Goal: Information Seeking & Learning: Learn about a topic

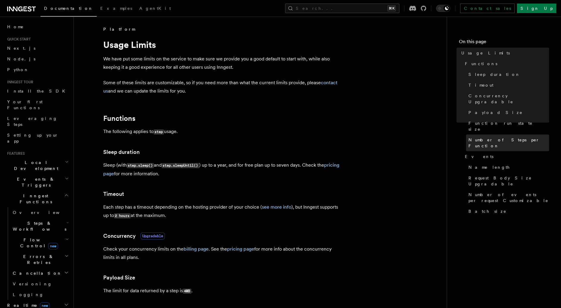
click at [491, 137] on span "Number of Steps per Function" at bounding box center [509, 143] width 81 height 12
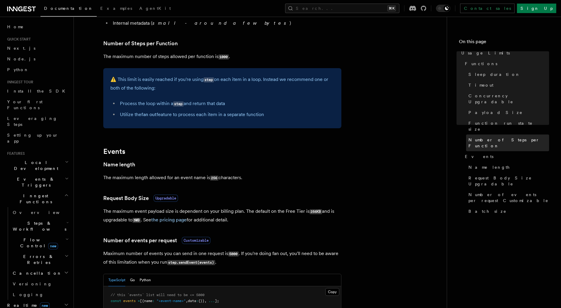
scroll to position [360, 0]
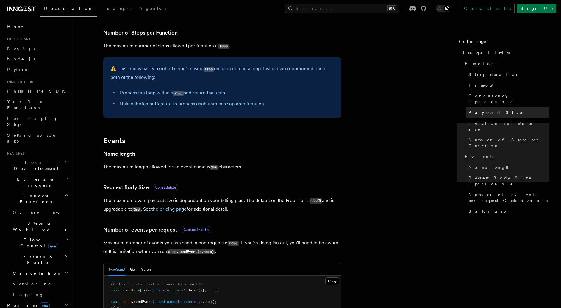
click at [490, 110] on span "Payload Size" at bounding box center [496, 113] width 54 height 6
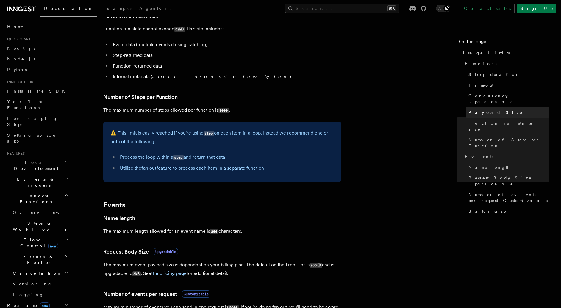
scroll to position [245, 0]
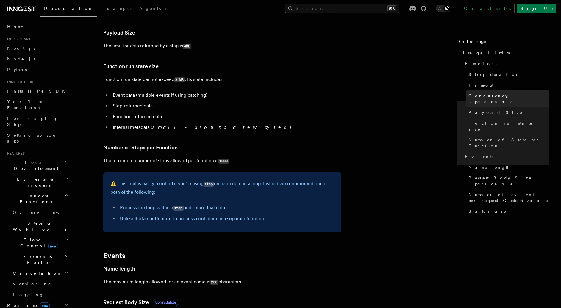
click at [491, 97] on span "Concurrency Upgradable" at bounding box center [509, 99] width 81 height 12
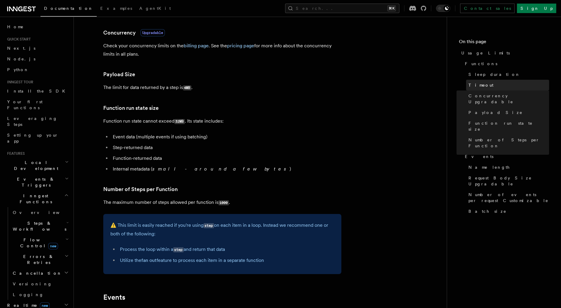
click at [490, 86] on link "Timeout" at bounding box center [507, 85] width 83 height 11
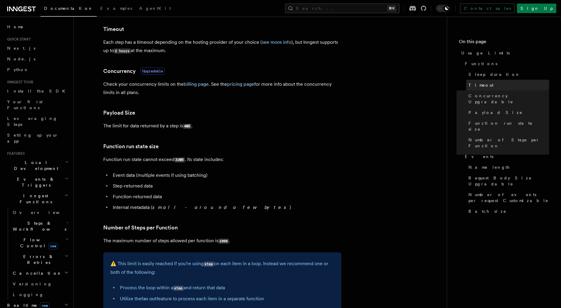
scroll to position [161, 0]
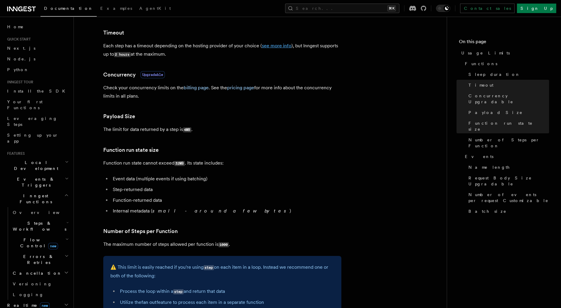
click at [282, 47] on link "see more info" at bounding box center [276, 46] width 29 height 6
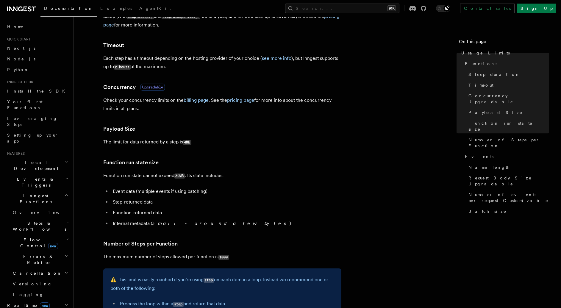
scroll to position [157, 0]
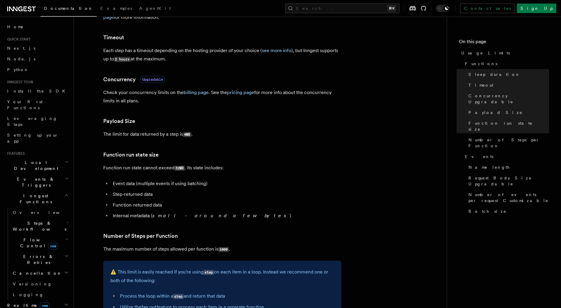
click at [38, 220] on span "Steps & Workflows" at bounding box center [38, 226] width 56 height 12
click at [42, 248] on span "Function steps" at bounding box center [41, 250] width 46 height 5
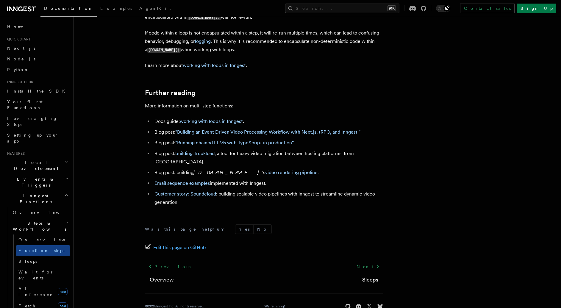
scroll to position [1967, 0]
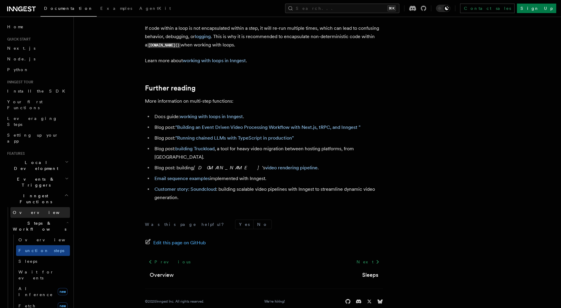
click at [22, 210] on span "Overview" at bounding box center [43, 212] width 61 height 5
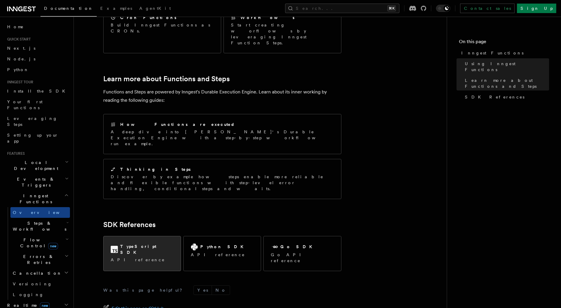
scroll to position [403, 0]
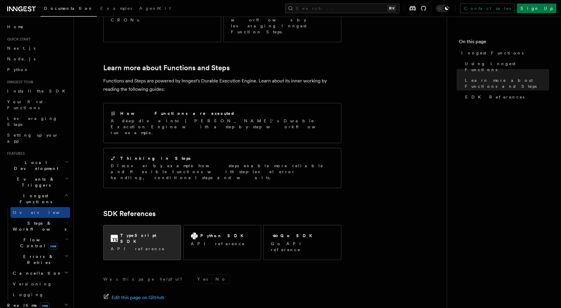
click at [168, 225] on div "TypeScript SDK API reference" at bounding box center [142, 242] width 77 height 34
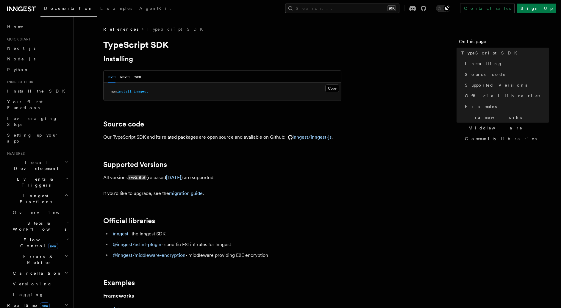
click at [342, 9] on button "Search... ⌘K" at bounding box center [342, 9] width 114 height 10
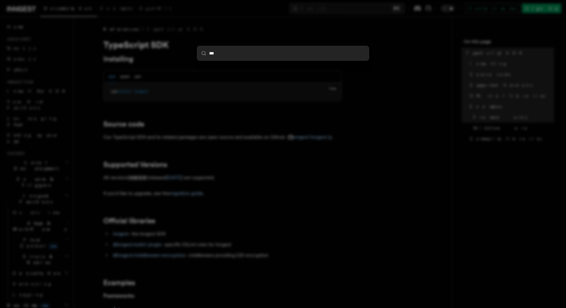
type input "****"
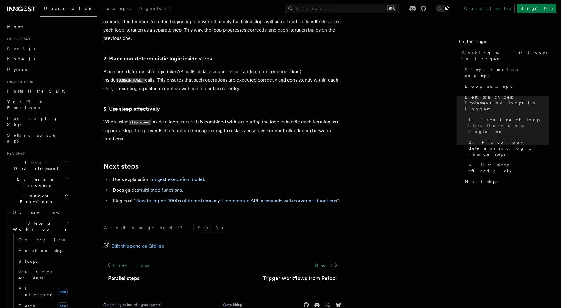
scroll to position [1000, 0]
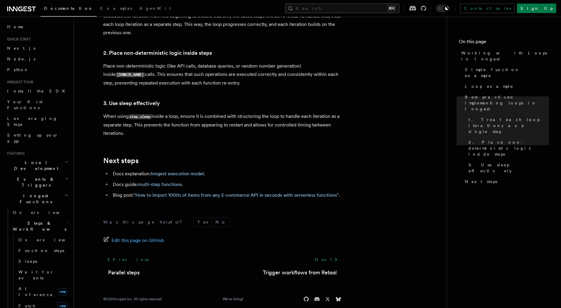
click at [345, 11] on button "Search... ⌘K" at bounding box center [342, 9] width 114 height 10
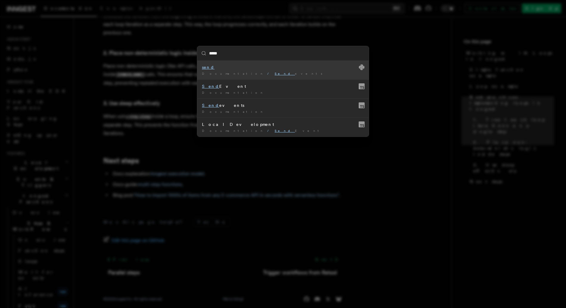
type input "******"
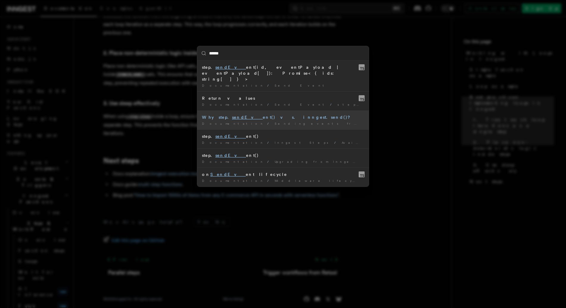
click at [303, 114] on div "Why step. sendEv ent() vs. inngest.send()?" at bounding box center [283, 117] width 162 height 6
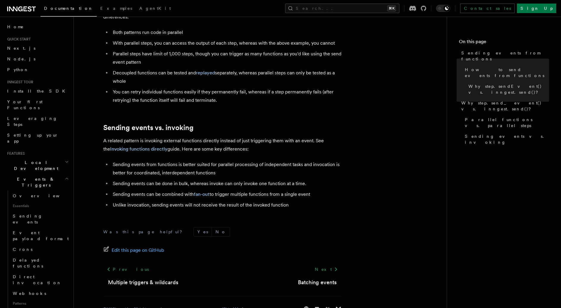
scroll to position [755, 0]
